Goal: Transaction & Acquisition: Purchase product/service

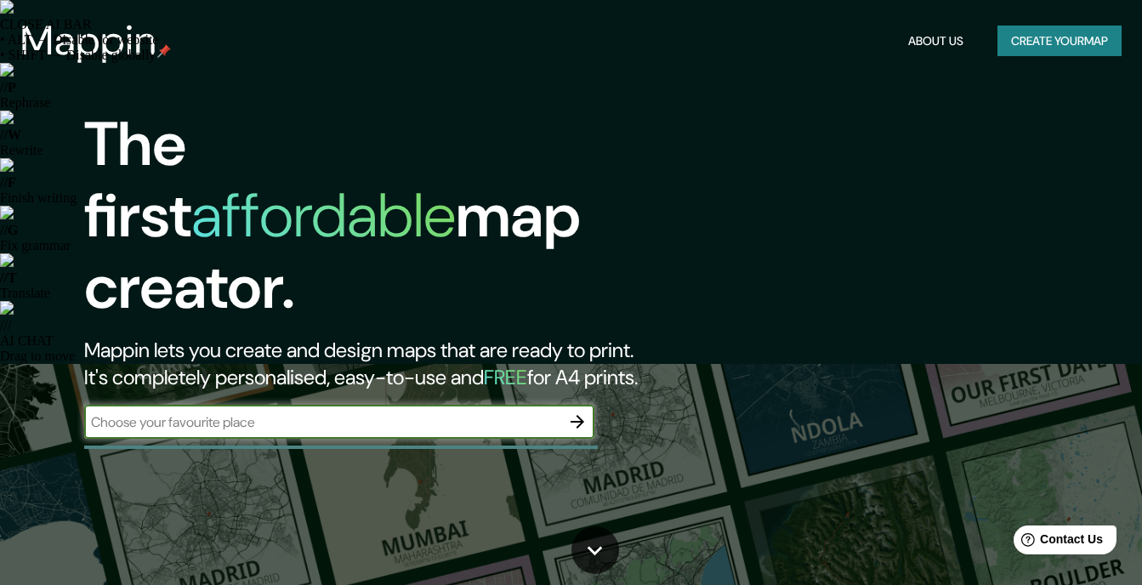
click at [340, 418] on div "​" at bounding box center [339, 422] width 510 height 34
click at [348, 413] on input "text" at bounding box center [322, 423] width 476 height 20
type input "[GEOGRAPHIC_DATA]"
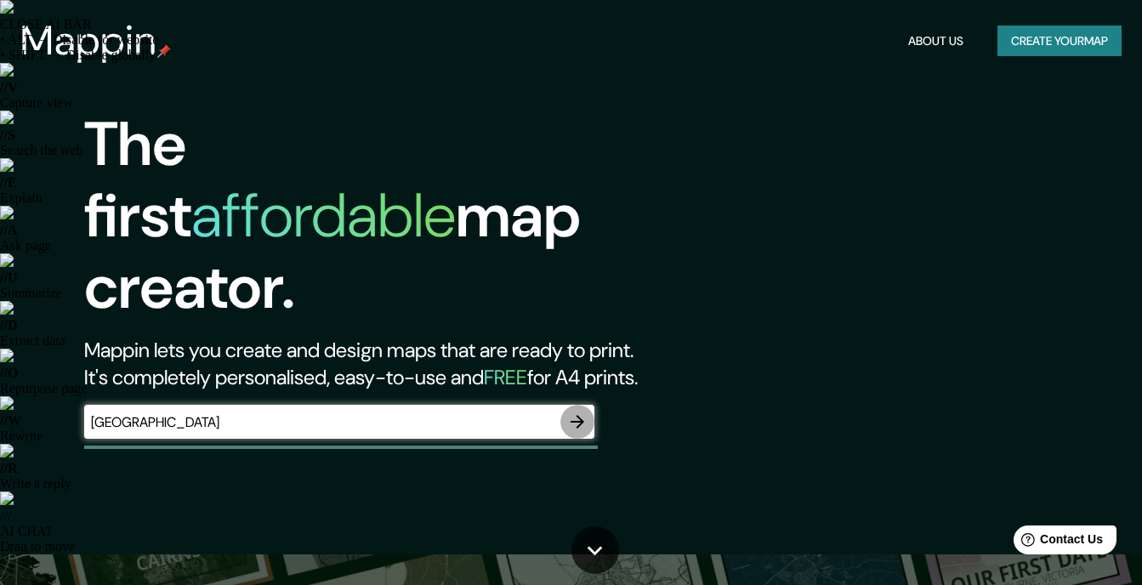
click at [581, 415] on icon "button" at bounding box center [578, 422] width 14 height 14
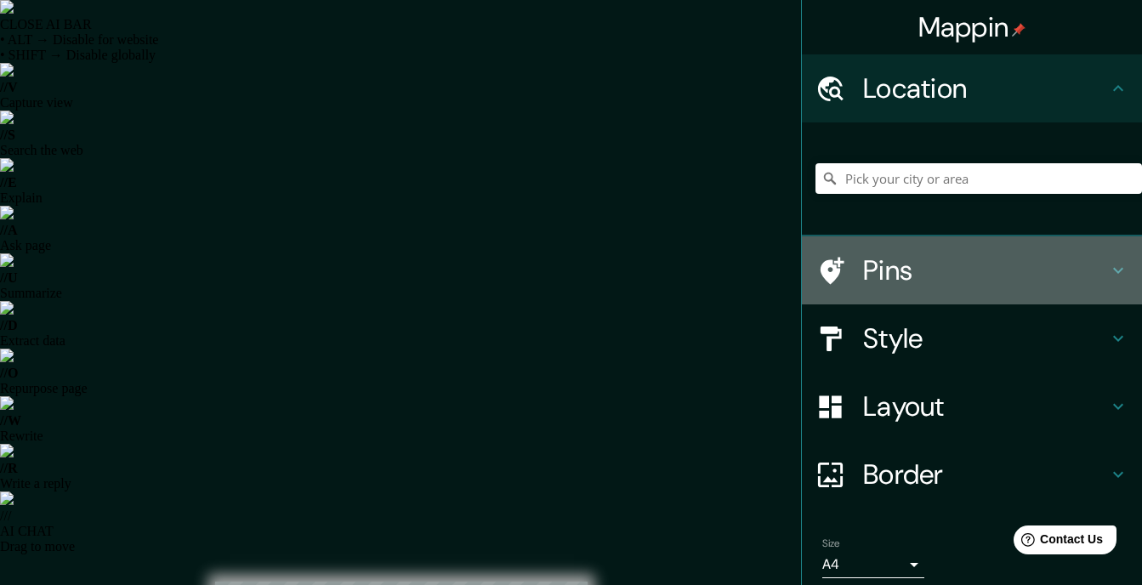
click at [1108, 266] on icon at bounding box center [1118, 270] width 20 height 20
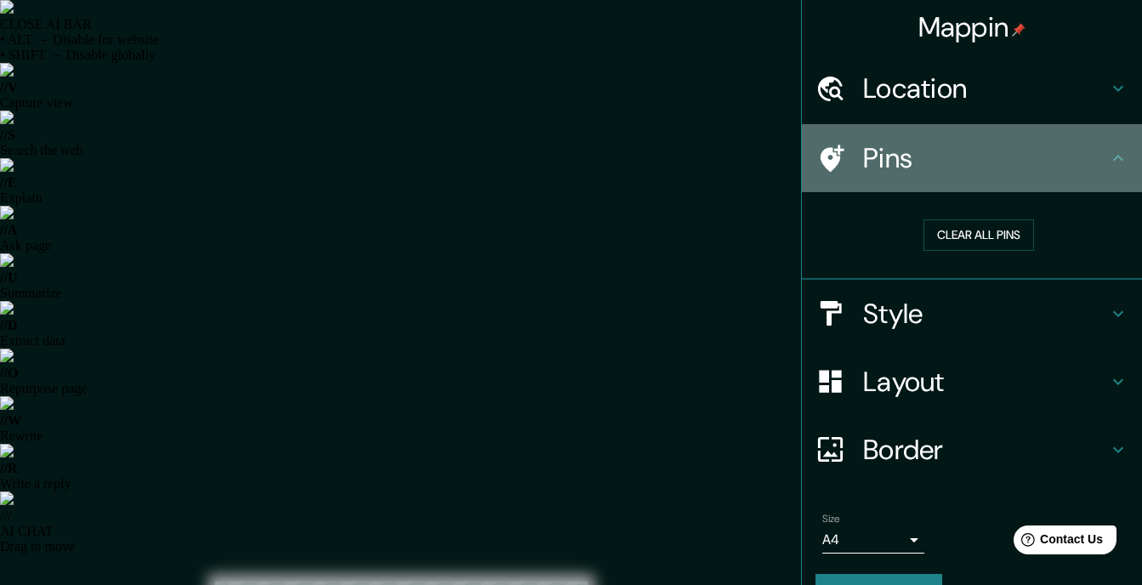
drag, startPoint x: 1107, startPoint y: 161, endPoint x: 1105, endPoint y: 191, distance: 30.7
click at [1108, 162] on icon at bounding box center [1118, 158] width 20 height 20
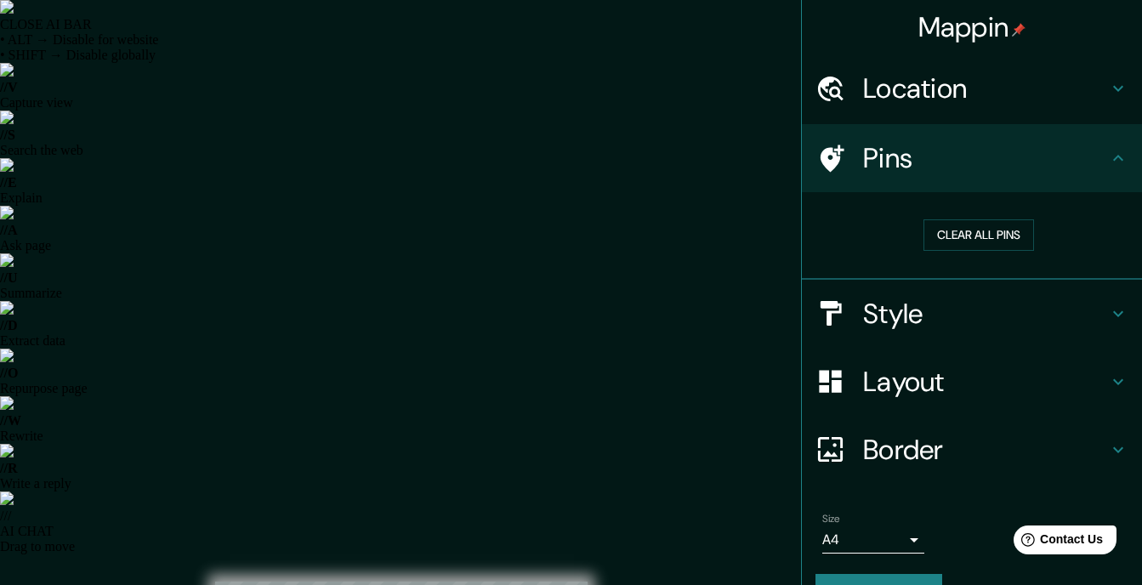
click at [1108, 151] on icon at bounding box center [1118, 158] width 20 height 20
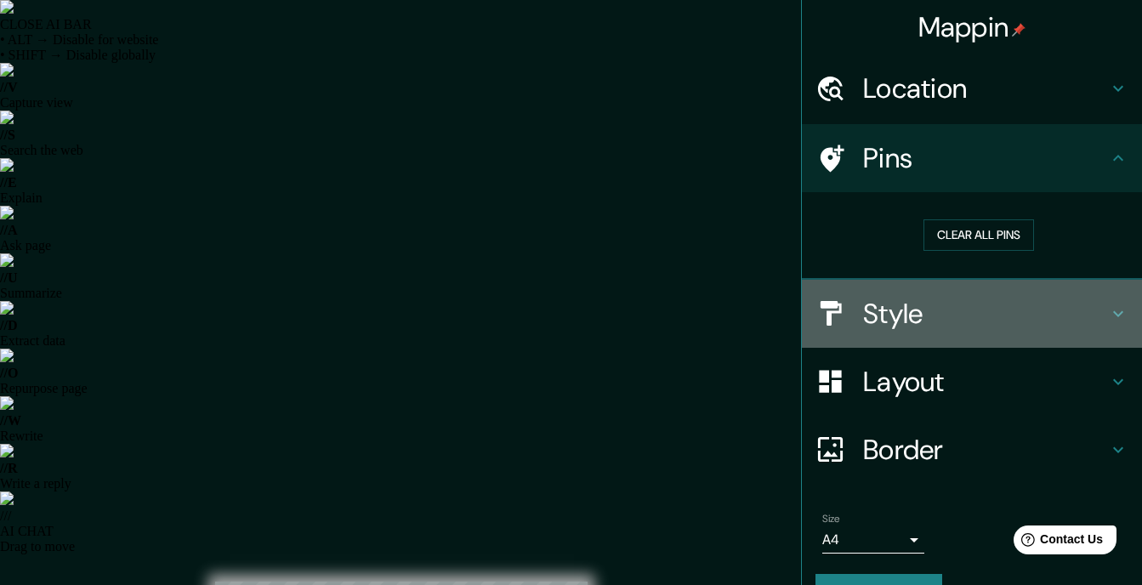
click at [1108, 313] on icon at bounding box center [1118, 314] width 20 height 20
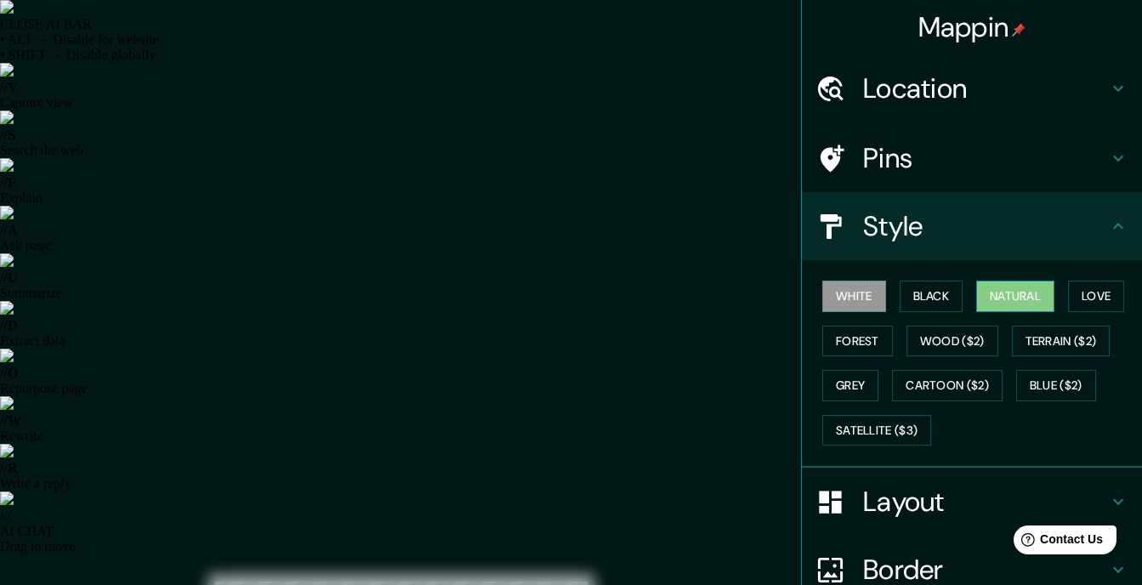
click at [982, 293] on button "Natural" at bounding box center [1015, 296] width 78 height 31
click at [1098, 298] on button "Love" at bounding box center [1096, 296] width 56 height 31
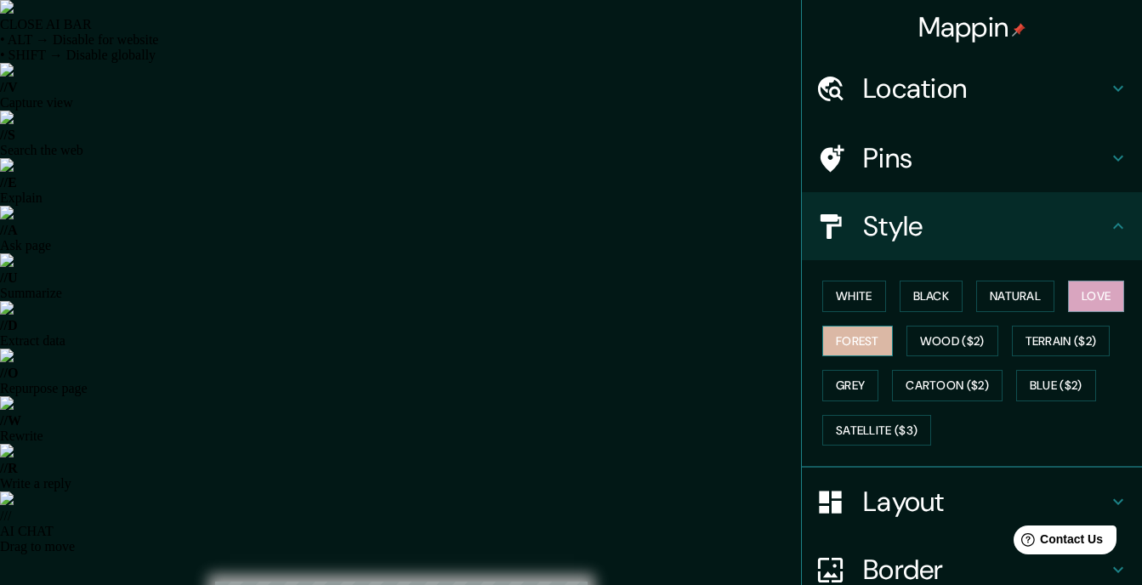
click at [852, 341] on button "Forest" at bounding box center [858, 341] width 71 height 31
click at [918, 346] on button "Wood ($2)" at bounding box center [953, 341] width 92 height 31
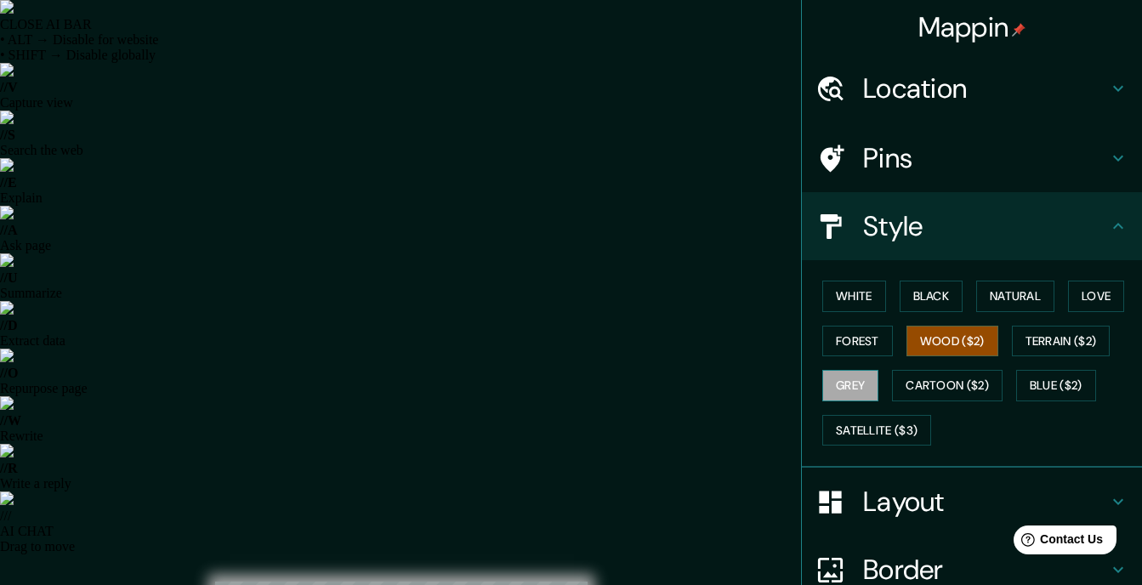
click at [861, 378] on button "Grey" at bounding box center [851, 385] width 56 height 31
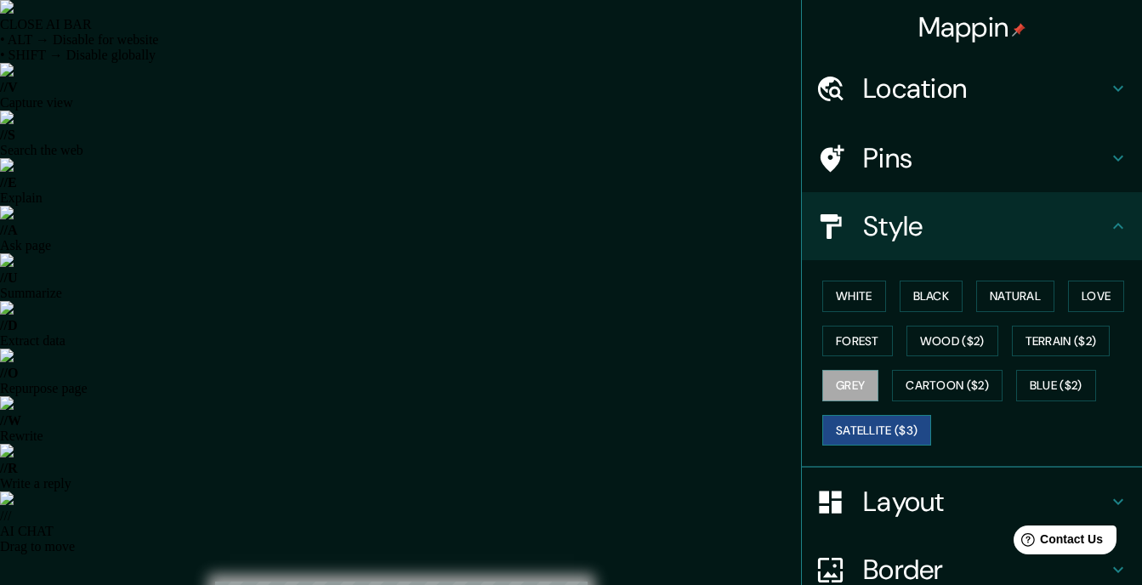
click at [854, 432] on button "Satellite ($3)" at bounding box center [877, 430] width 109 height 31
click at [832, 387] on button "Grey" at bounding box center [851, 385] width 56 height 31
click at [911, 293] on button "Black" at bounding box center [932, 296] width 64 height 31
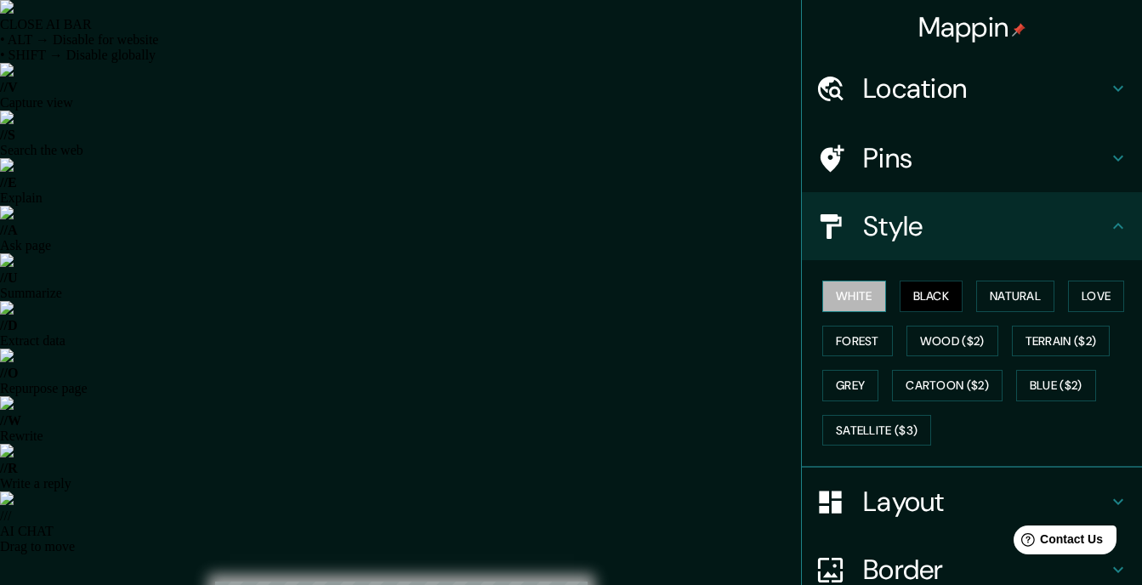
click at [834, 285] on button "White" at bounding box center [855, 296] width 64 height 31
click at [1010, 289] on button "Natural" at bounding box center [1015, 296] width 78 height 31
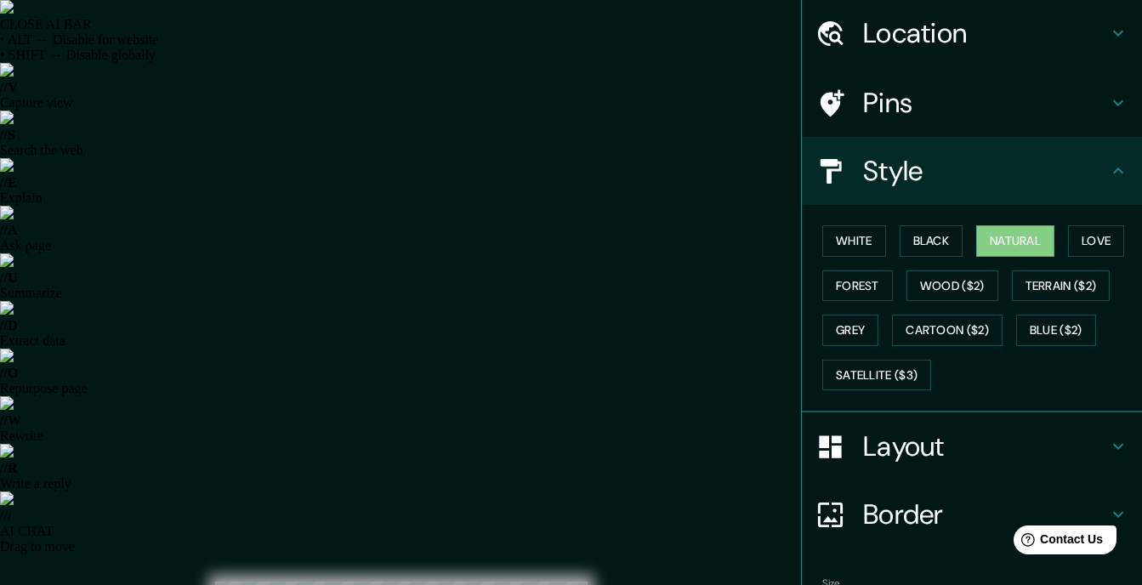
scroll to position [85, 0]
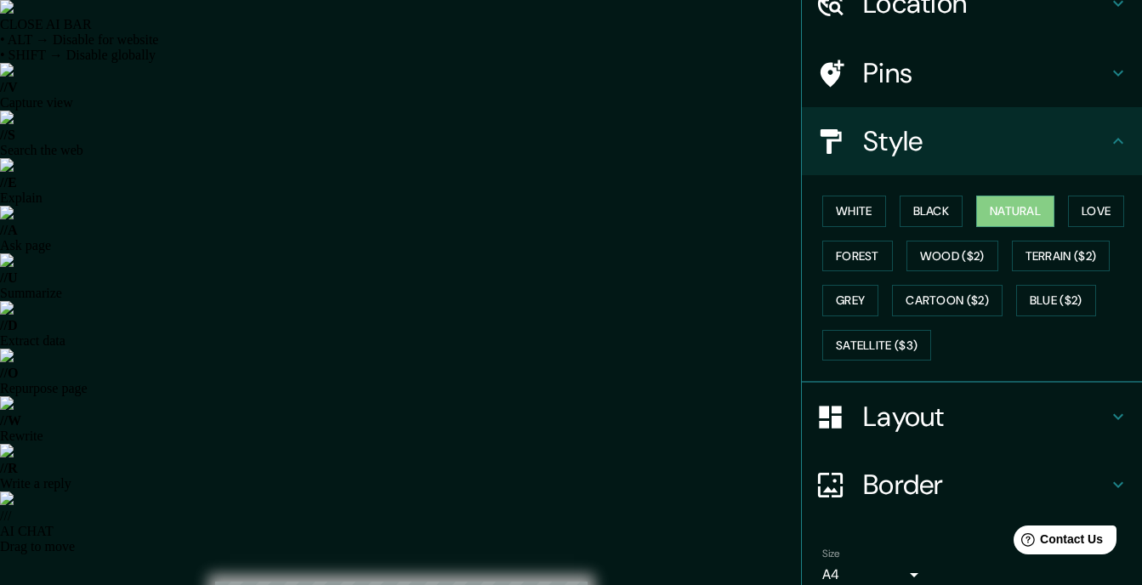
click at [1112, 146] on icon at bounding box center [1118, 141] width 20 height 20
click at [1108, 143] on icon at bounding box center [1118, 141] width 20 height 20
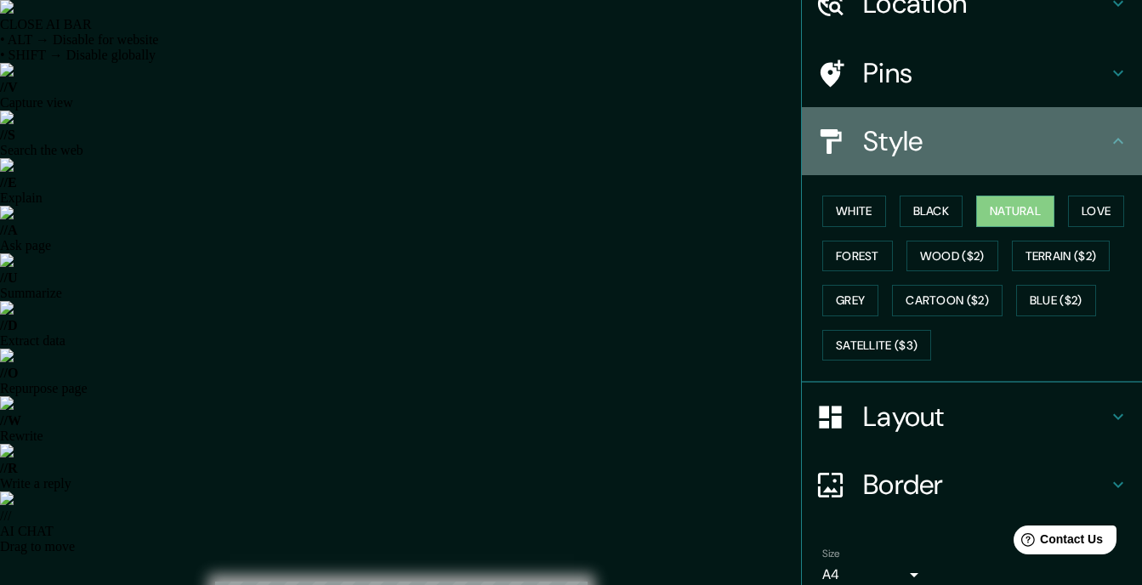
click at [1108, 143] on icon at bounding box center [1118, 141] width 20 height 20
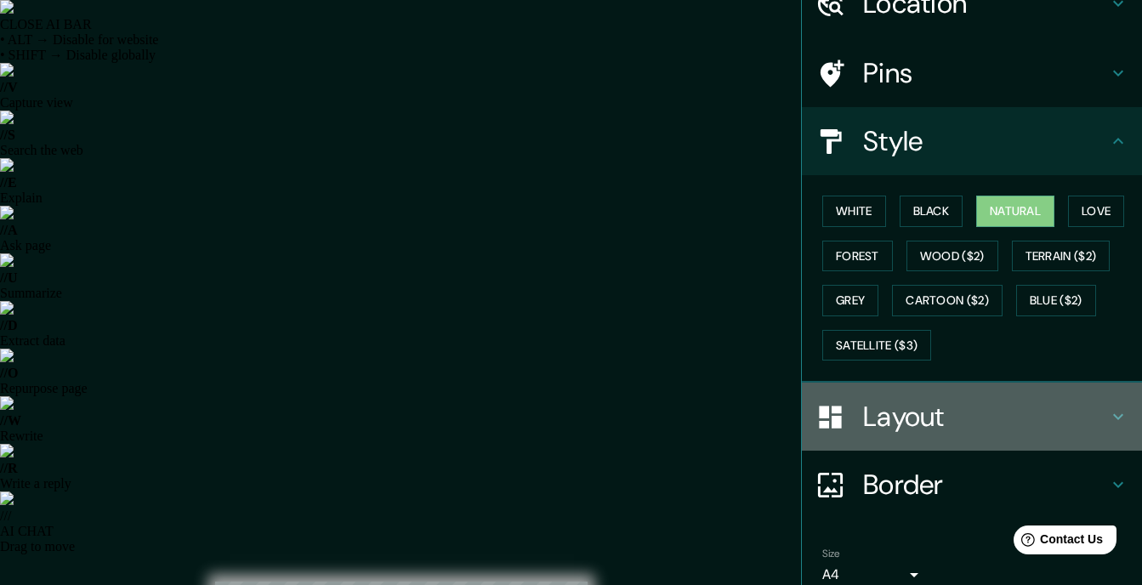
click at [1108, 418] on icon at bounding box center [1118, 417] width 20 height 20
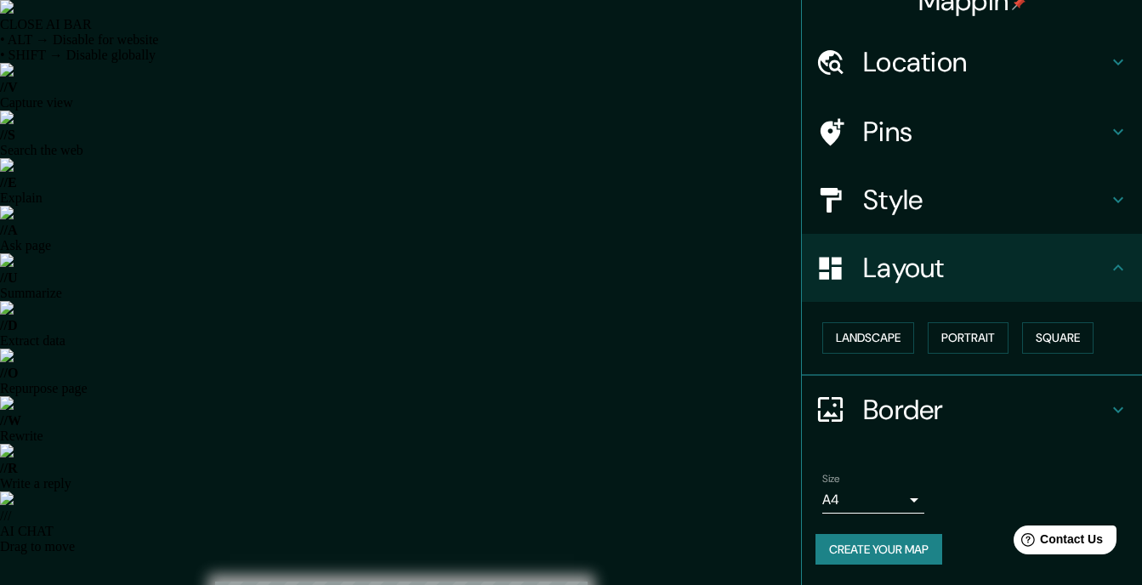
scroll to position [23, 0]
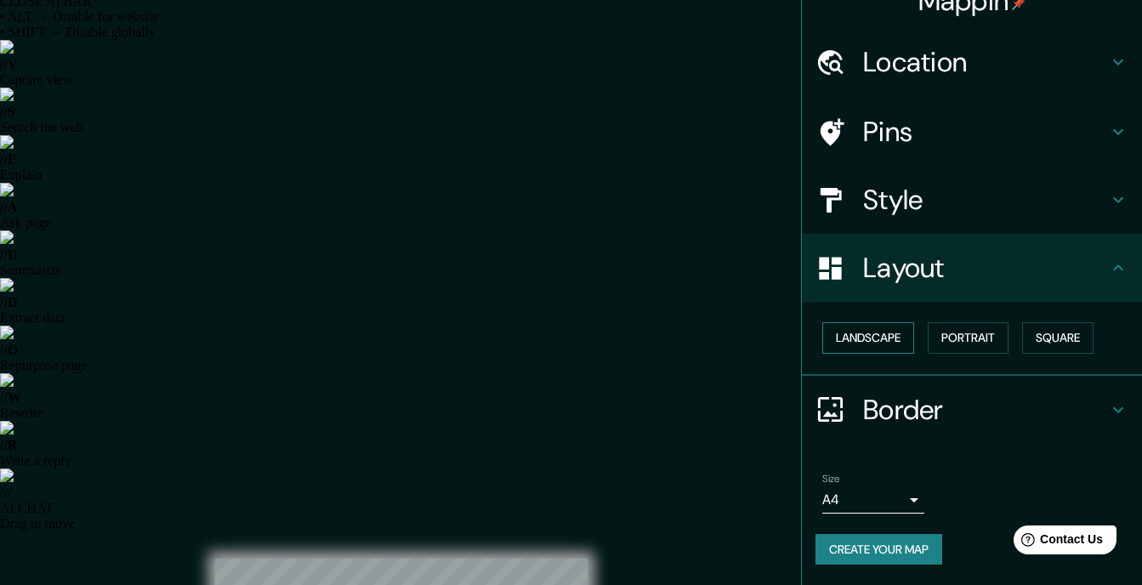
click at [878, 339] on button "Landscape" at bounding box center [869, 337] width 92 height 31
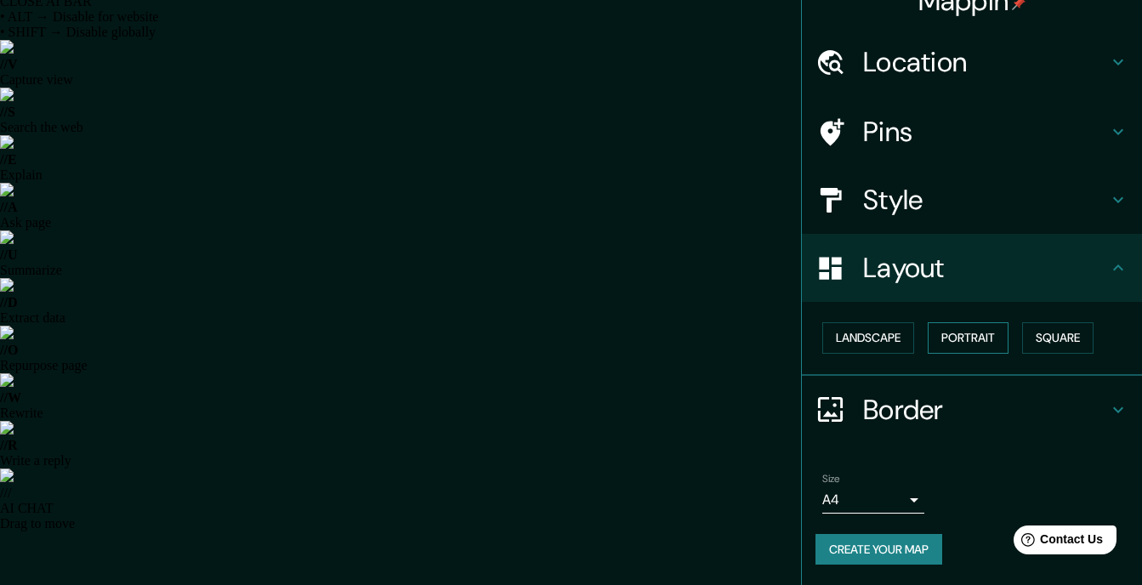
click at [967, 336] on button "Portrait" at bounding box center [968, 337] width 81 height 31
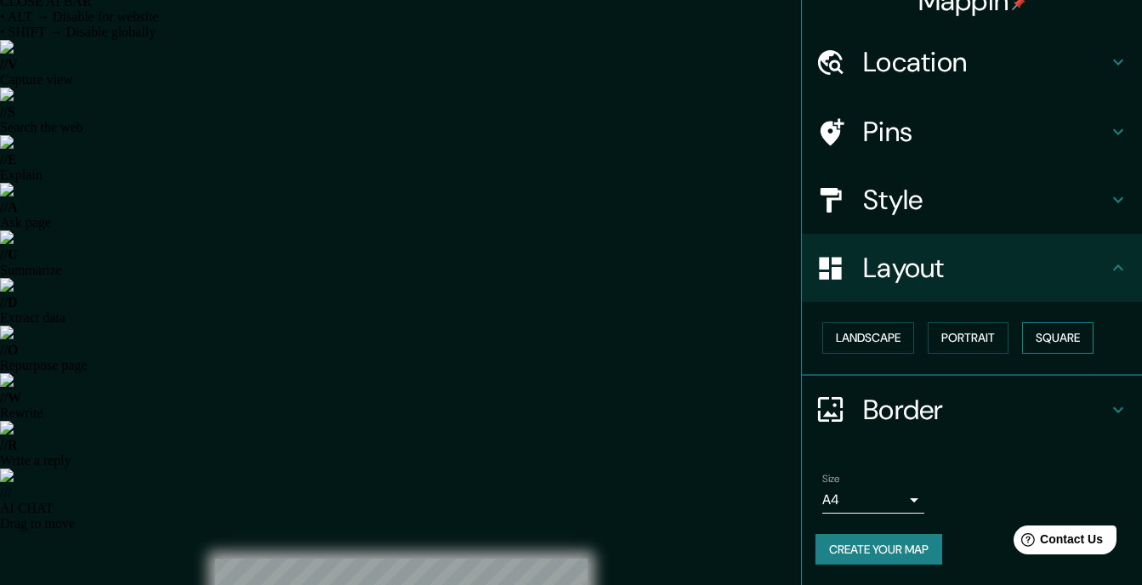
click at [1039, 336] on button "Square" at bounding box center [1057, 337] width 71 height 31
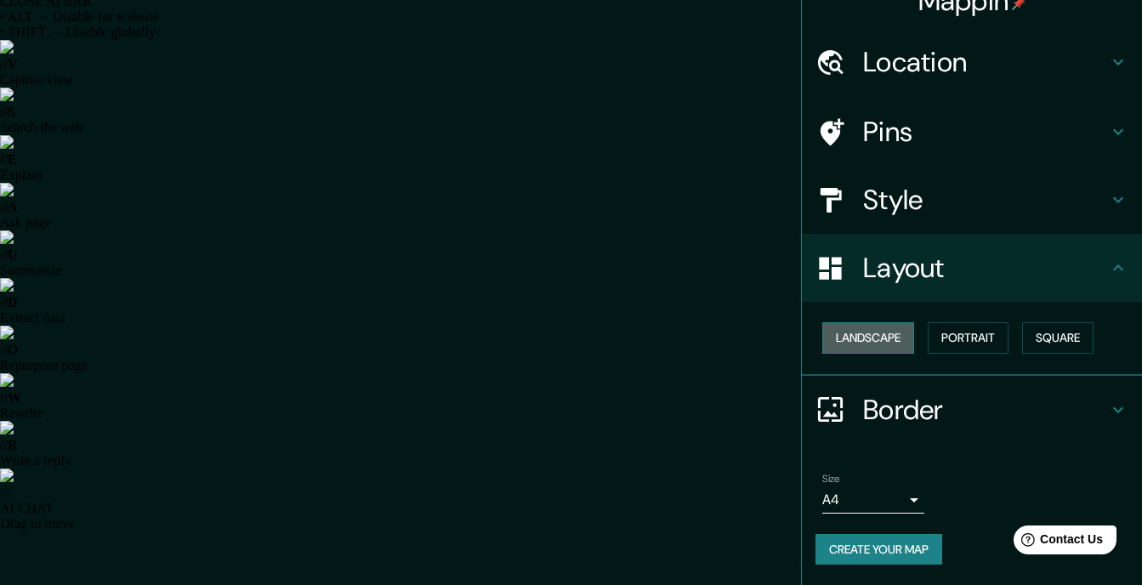
click at [885, 333] on button "Landscape" at bounding box center [869, 337] width 92 height 31
click at [962, 335] on button "Portrait" at bounding box center [968, 337] width 81 height 31
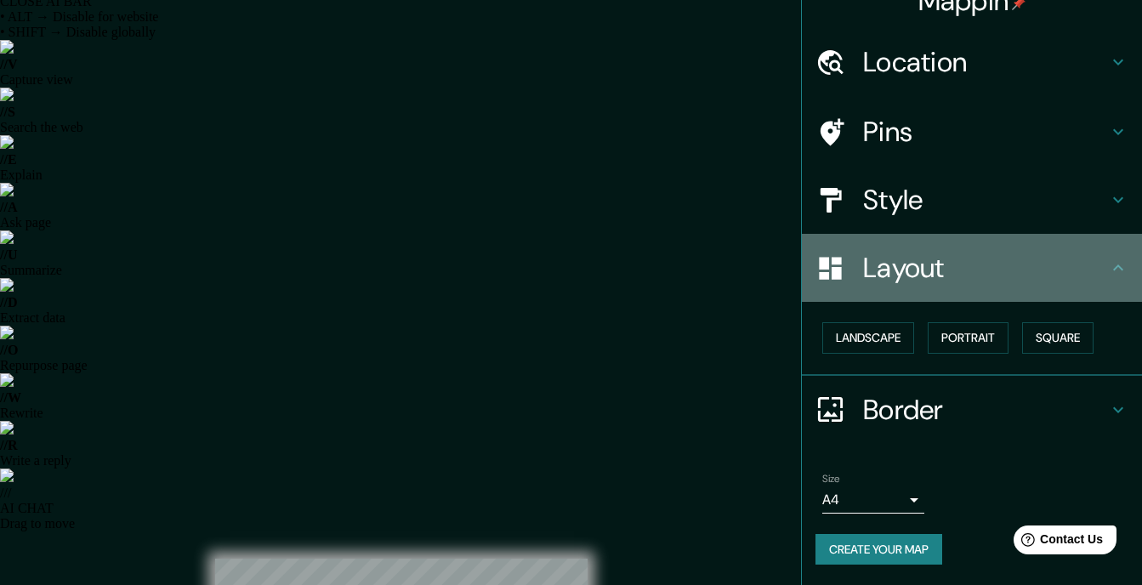
click at [1113, 270] on icon at bounding box center [1118, 268] width 10 height 6
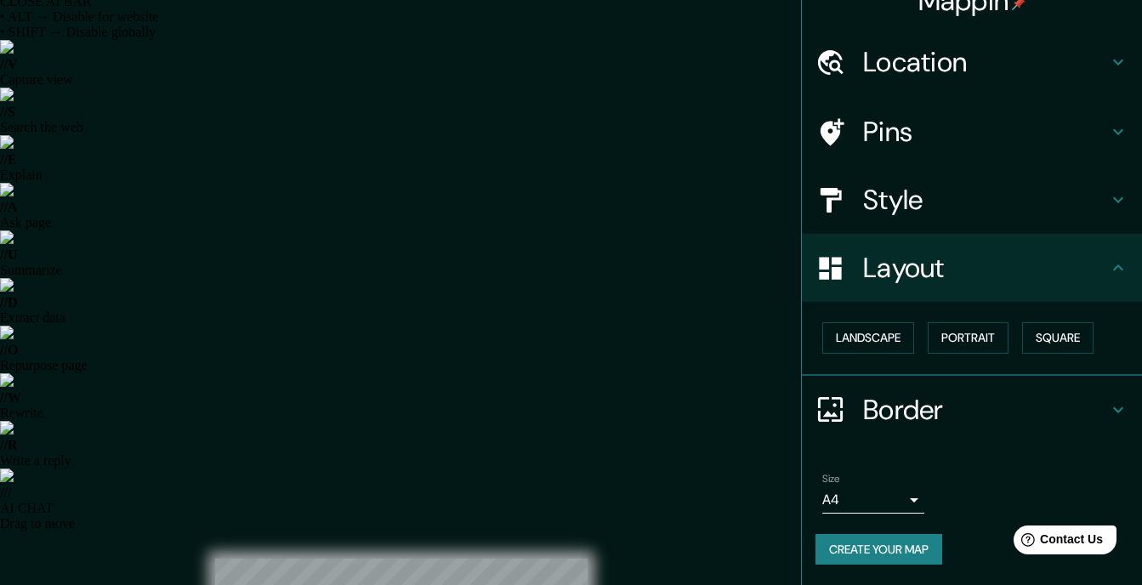
click at [1108, 412] on icon at bounding box center [1118, 410] width 20 height 20
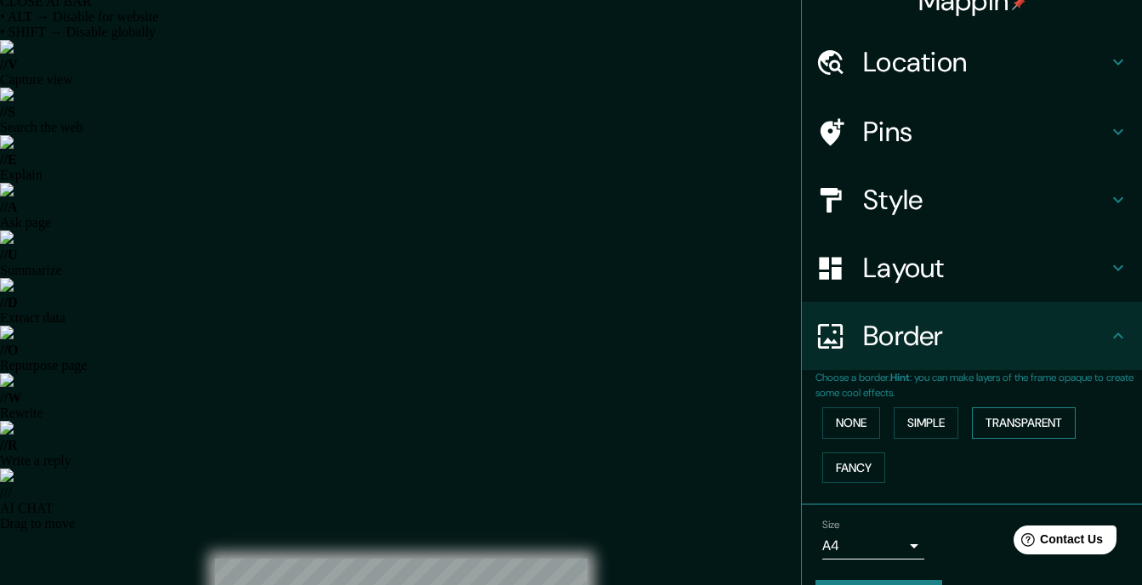
click at [994, 420] on button "Transparent" at bounding box center [1024, 422] width 104 height 31
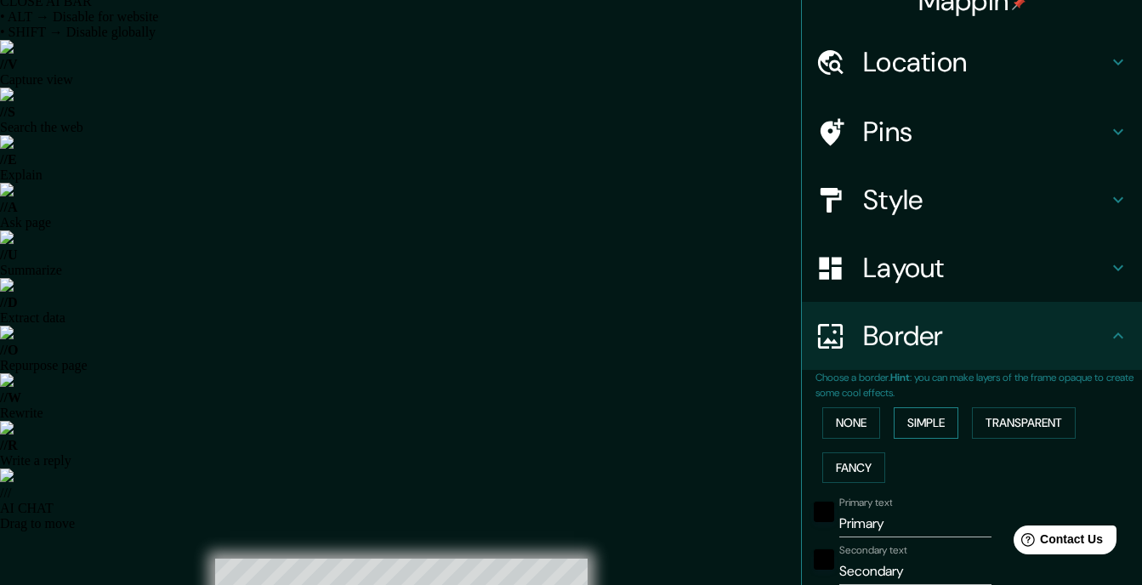
click at [914, 424] on button "Simple" at bounding box center [926, 422] width 65 height 31
click at [853, 424] on button "None" at bounding box center [852, 422] width 58 height 31
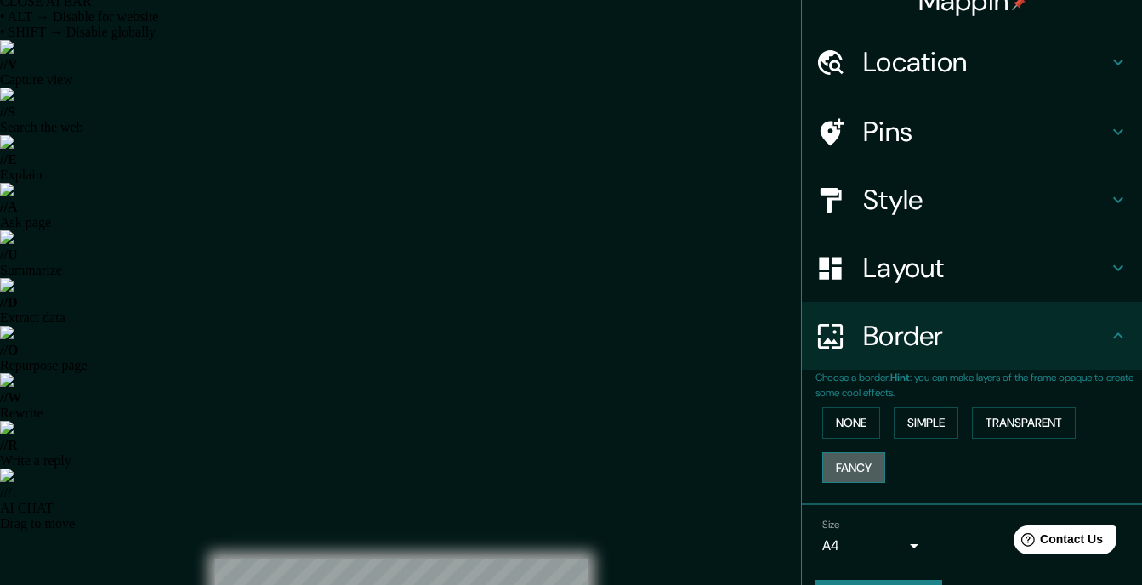
click at [841, 471] on button "Fancy" at bounding box center [854, 468] width 63 height 31
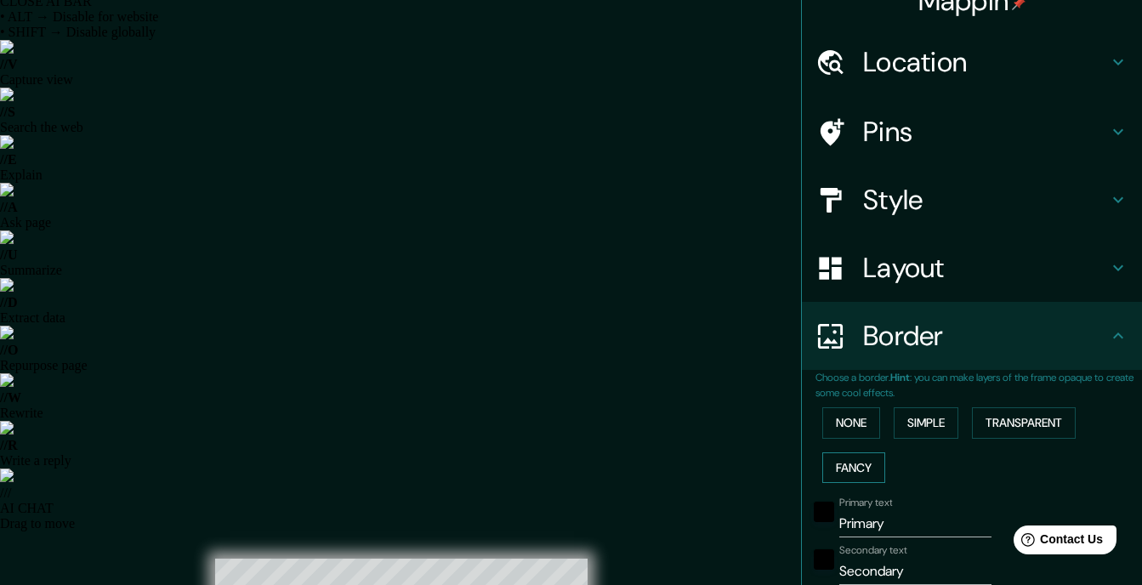
click at [841, 471] on button "Fancy" at bounding box center [854, 468] width 63 height 31
type input "175"
type input "35"
type input "18"
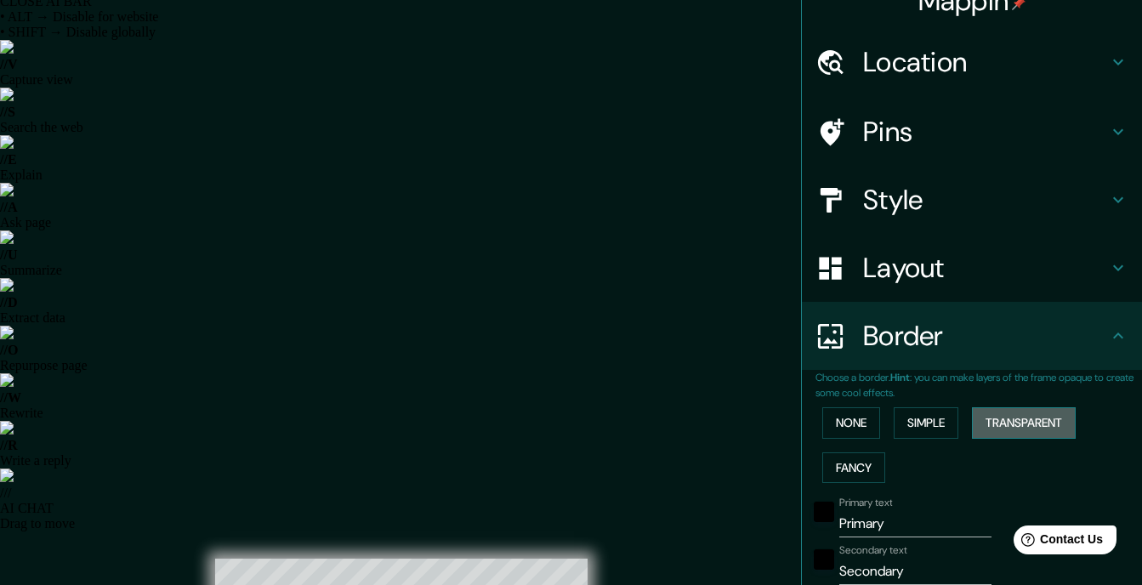
click at [1014, 424] on button "Transparent" at bounding box center [1024, 422] width 104 height 31
click at [846, 417] on button "None" at bounding box center [852, 422] width 58 height 31
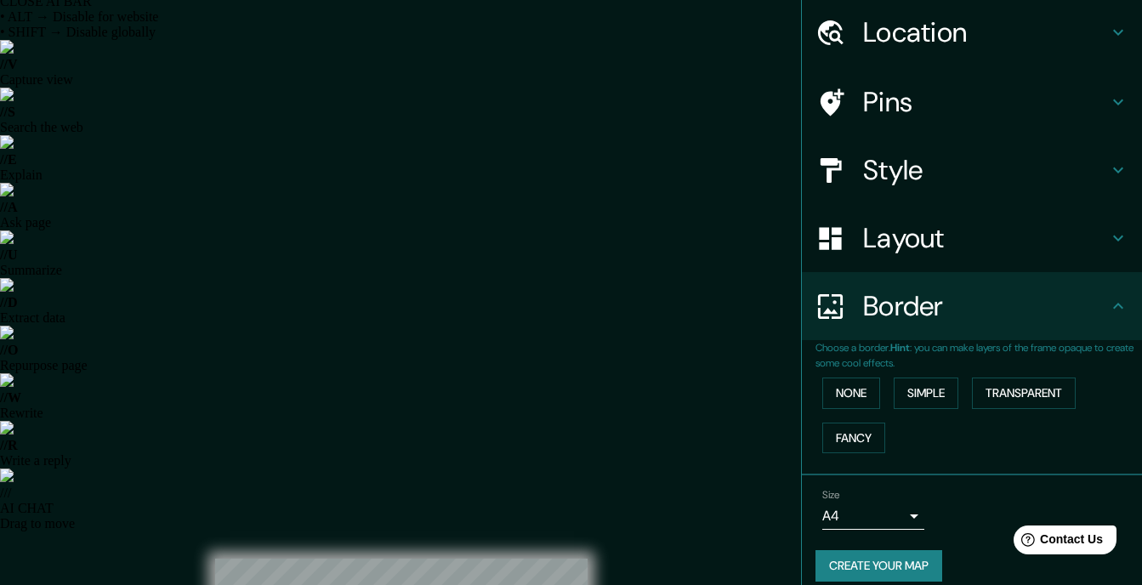
scroll to position [73, 0]
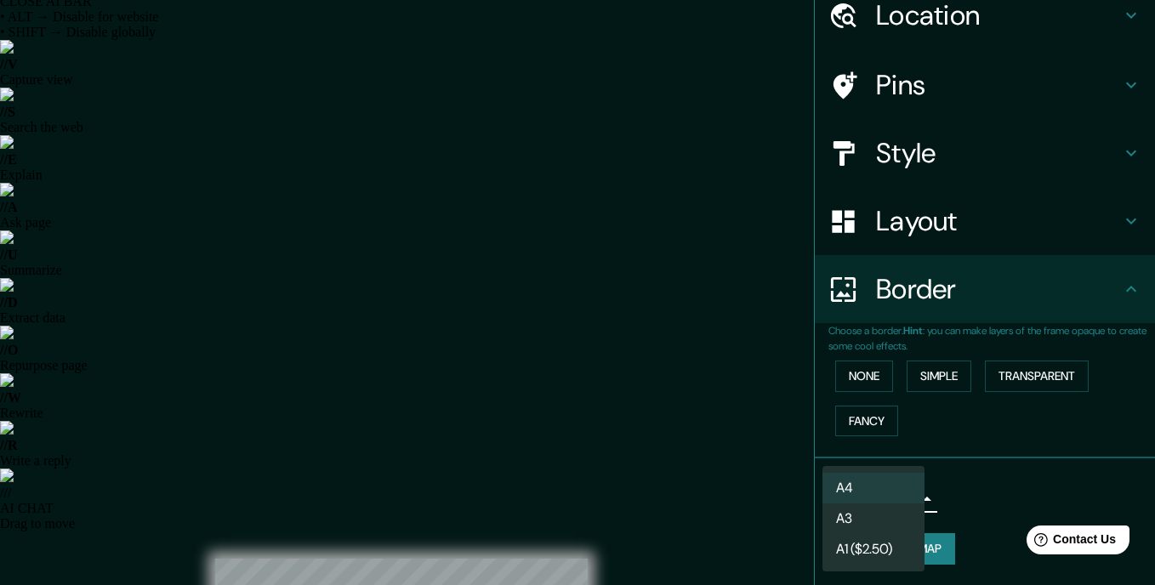
click at [804, 457] on div at bounding box center [577, 292] width 1155 height 585
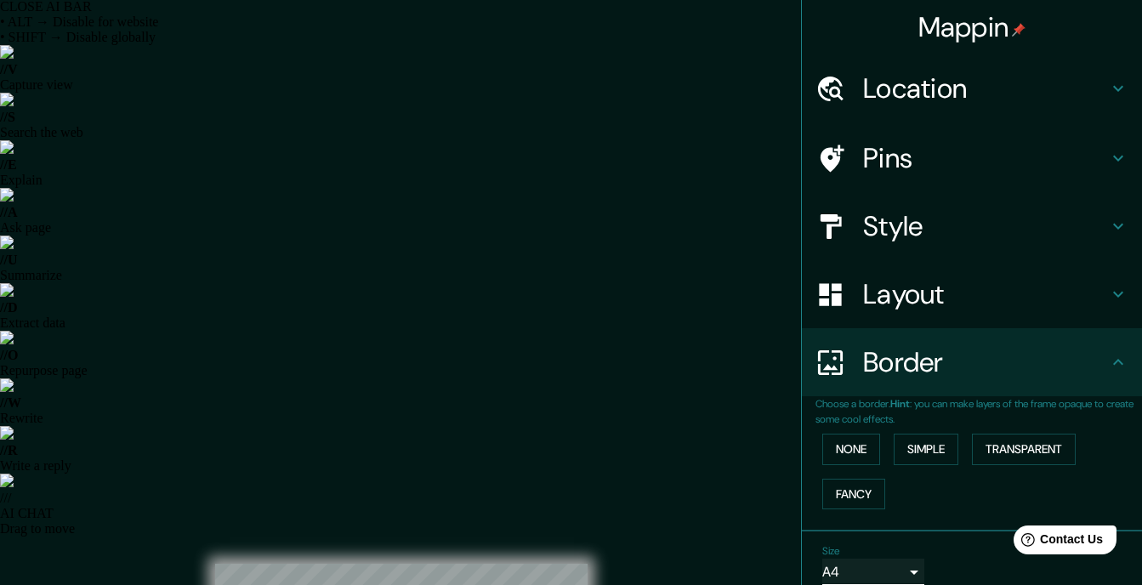
scroll to position [0, 0]
